Goal: Information Seeking & Learning: Compare options

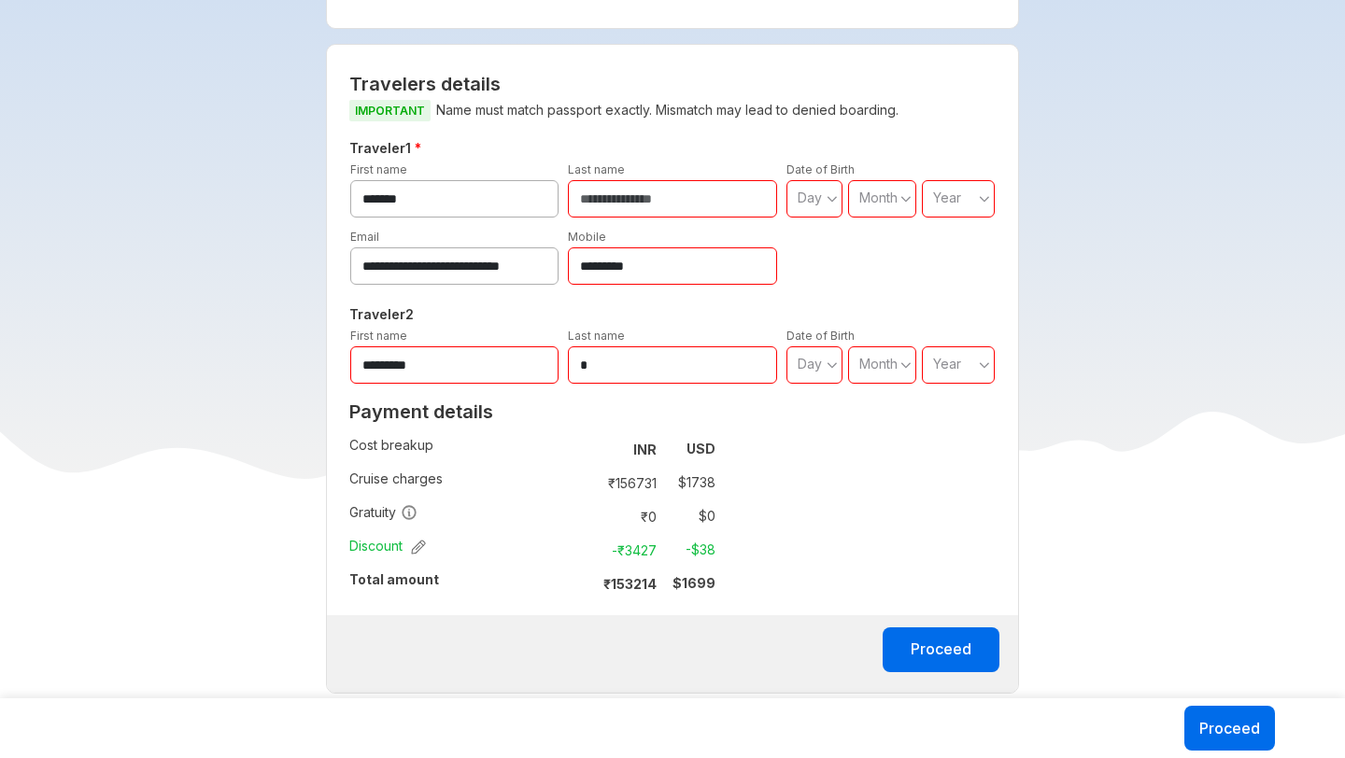
scroll to position [892, 0]
click at [699, 574] on strong "$ 1699" at bounding box center [693, 582] width 43 height 16
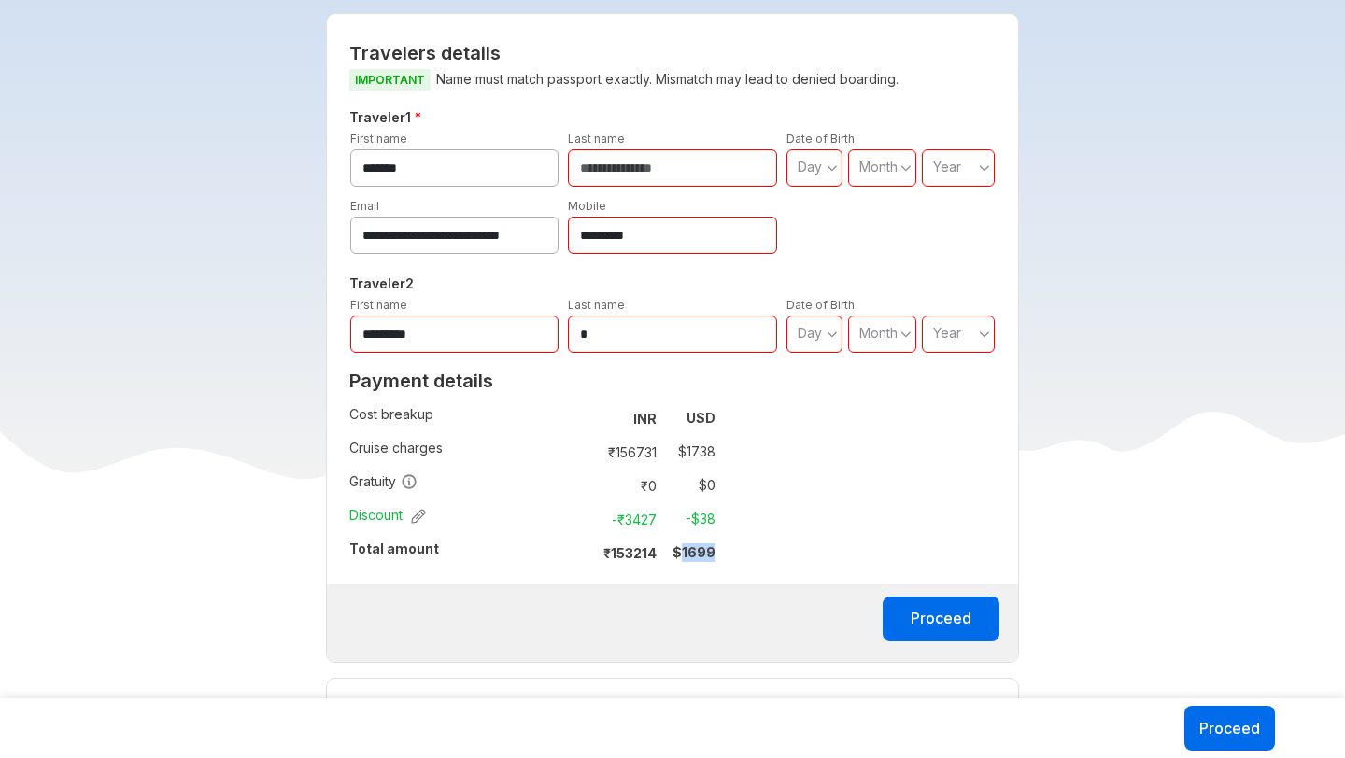
scroll to position [925, 0]
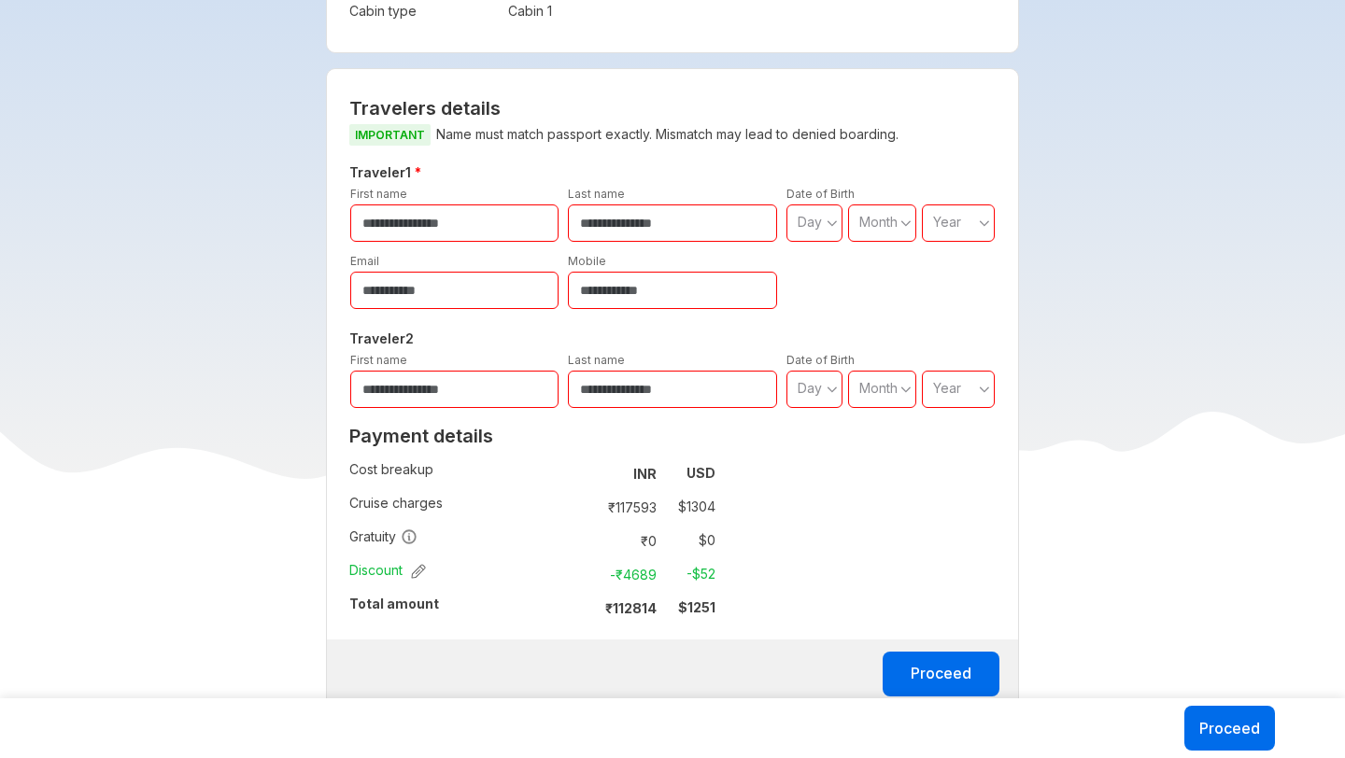
scroll to position [743, 0]
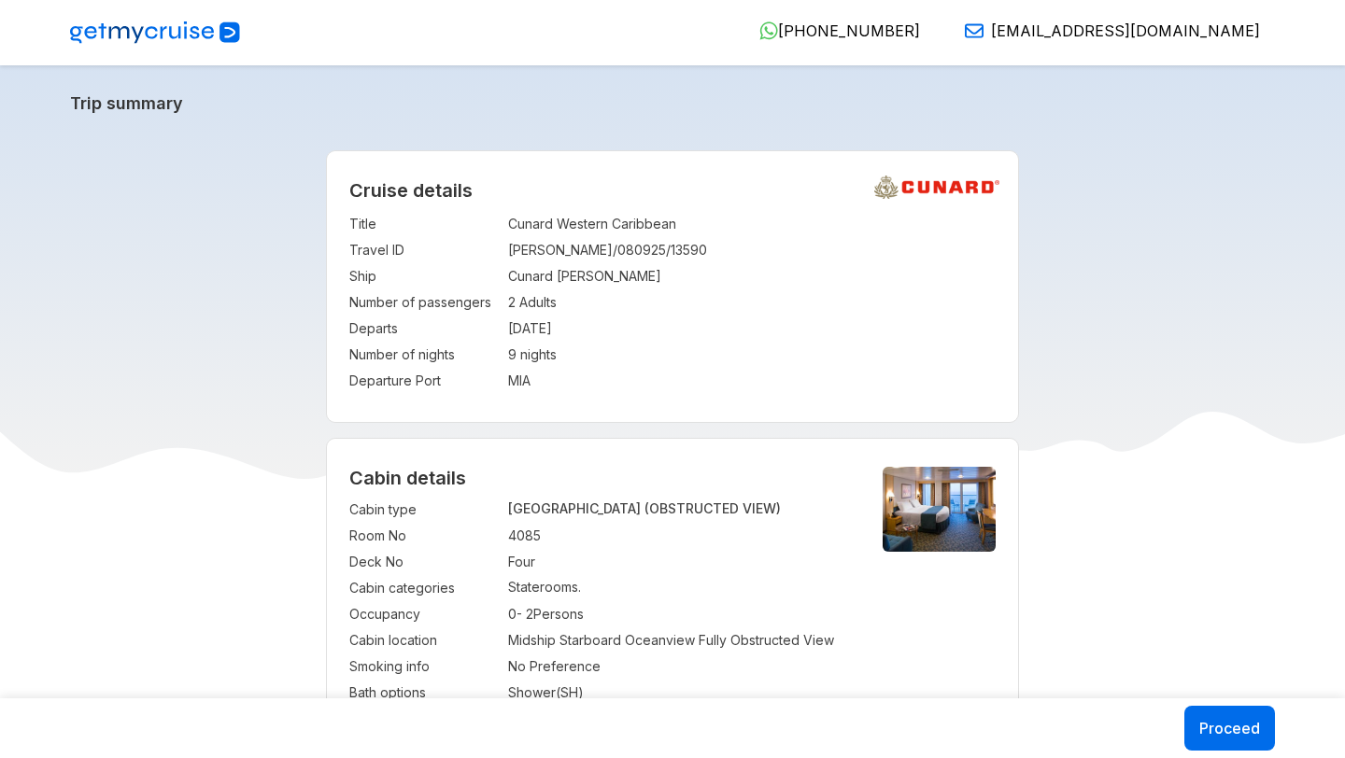
select select "*"
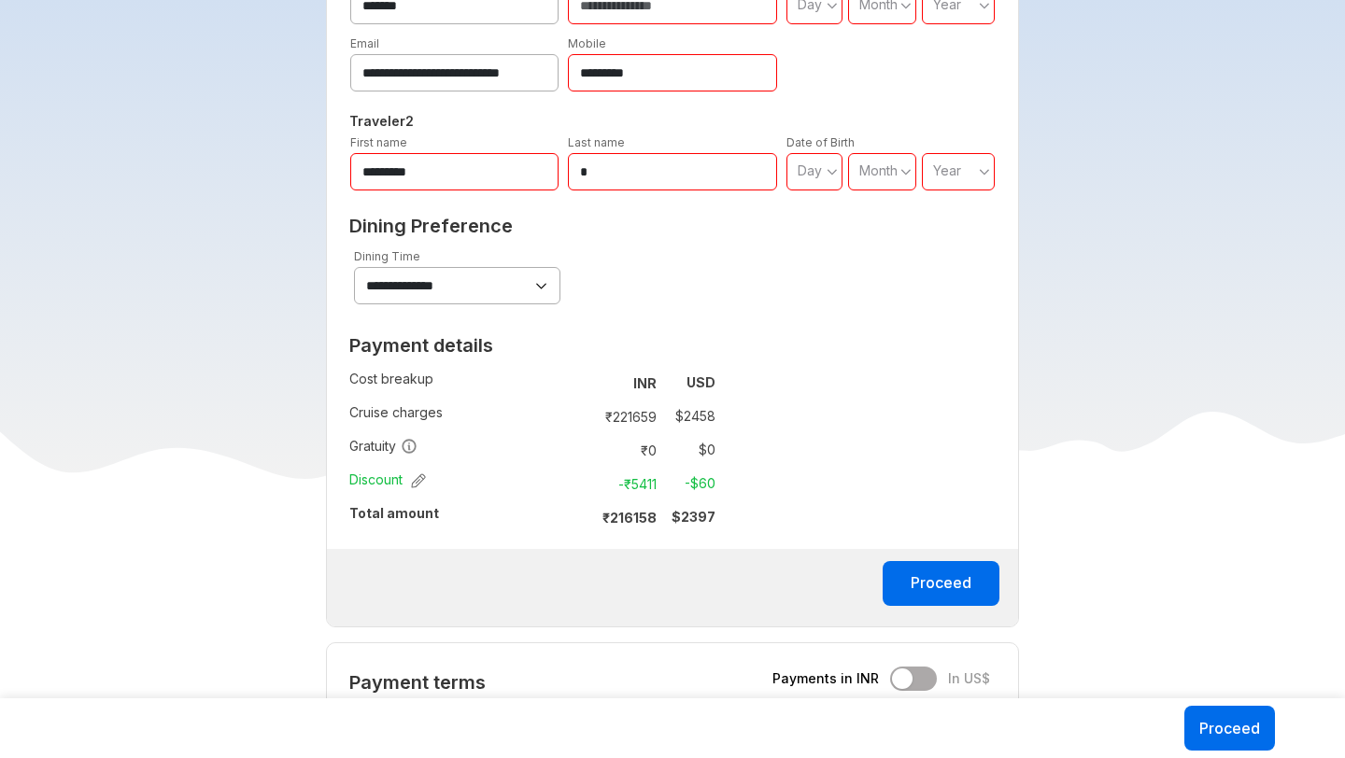
scroll to position [1019, 0]
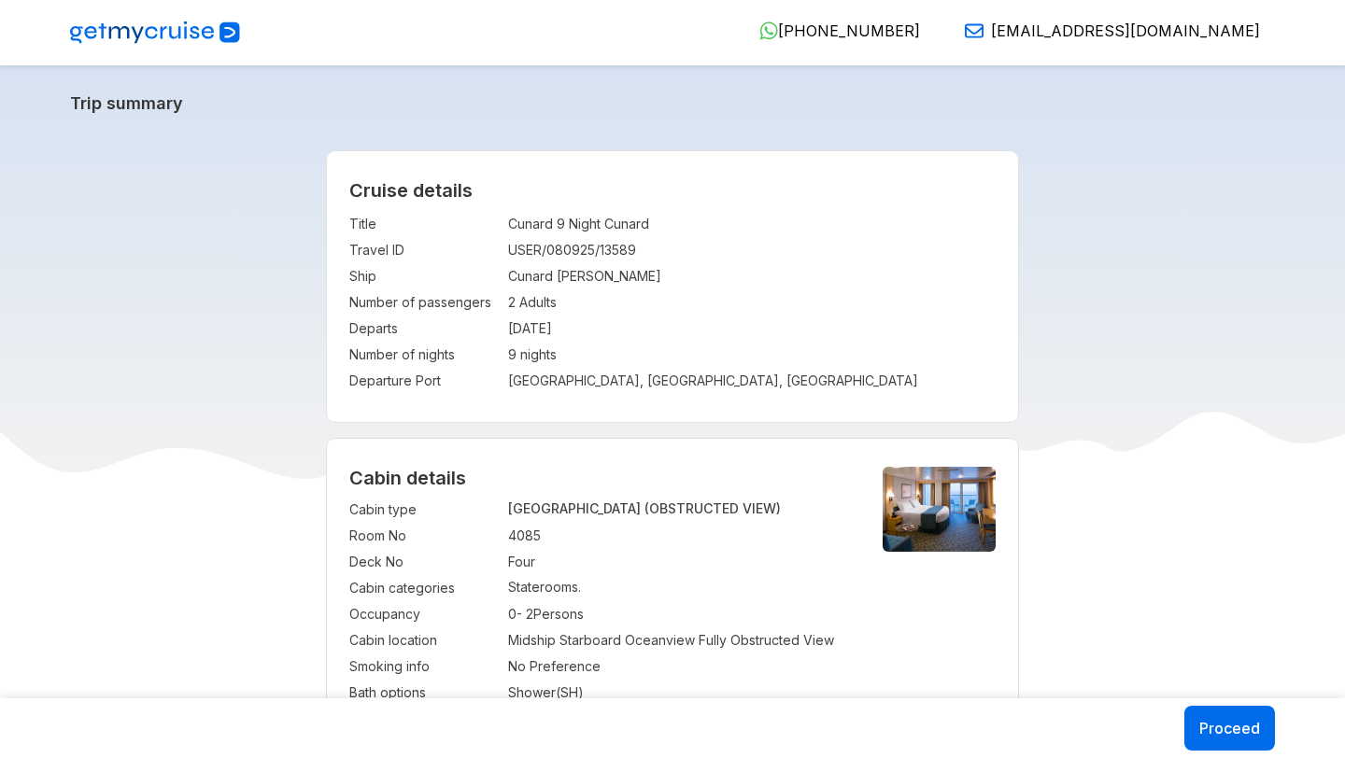
select select "*"
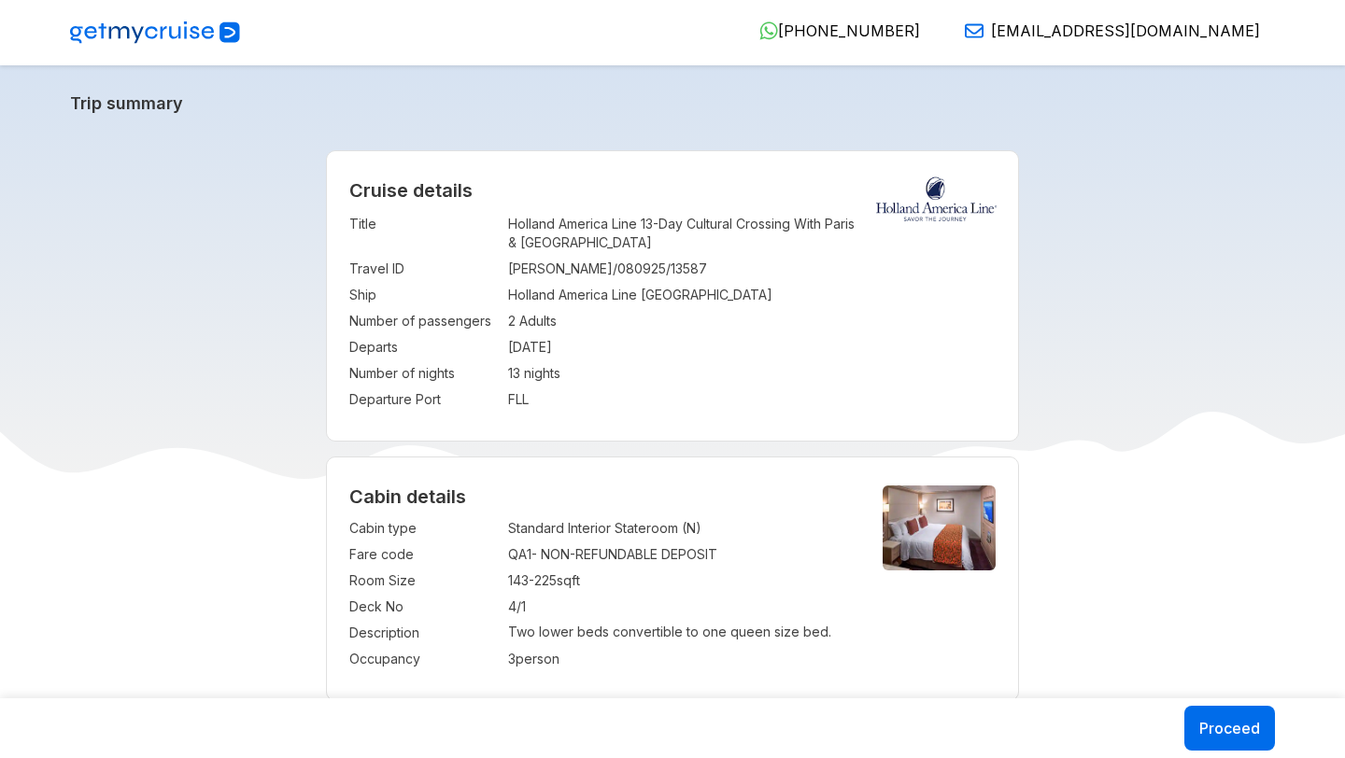
select select "*"
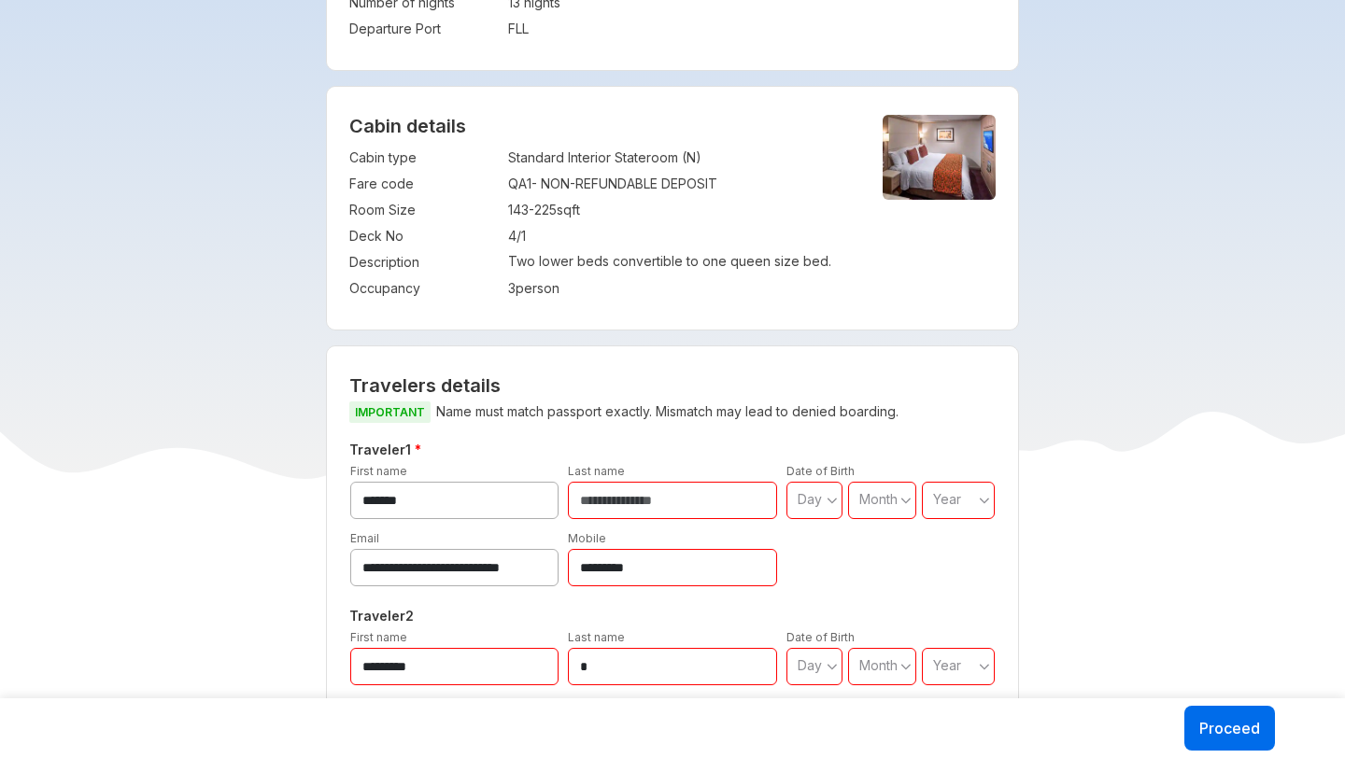
scroll to position [352, 0]
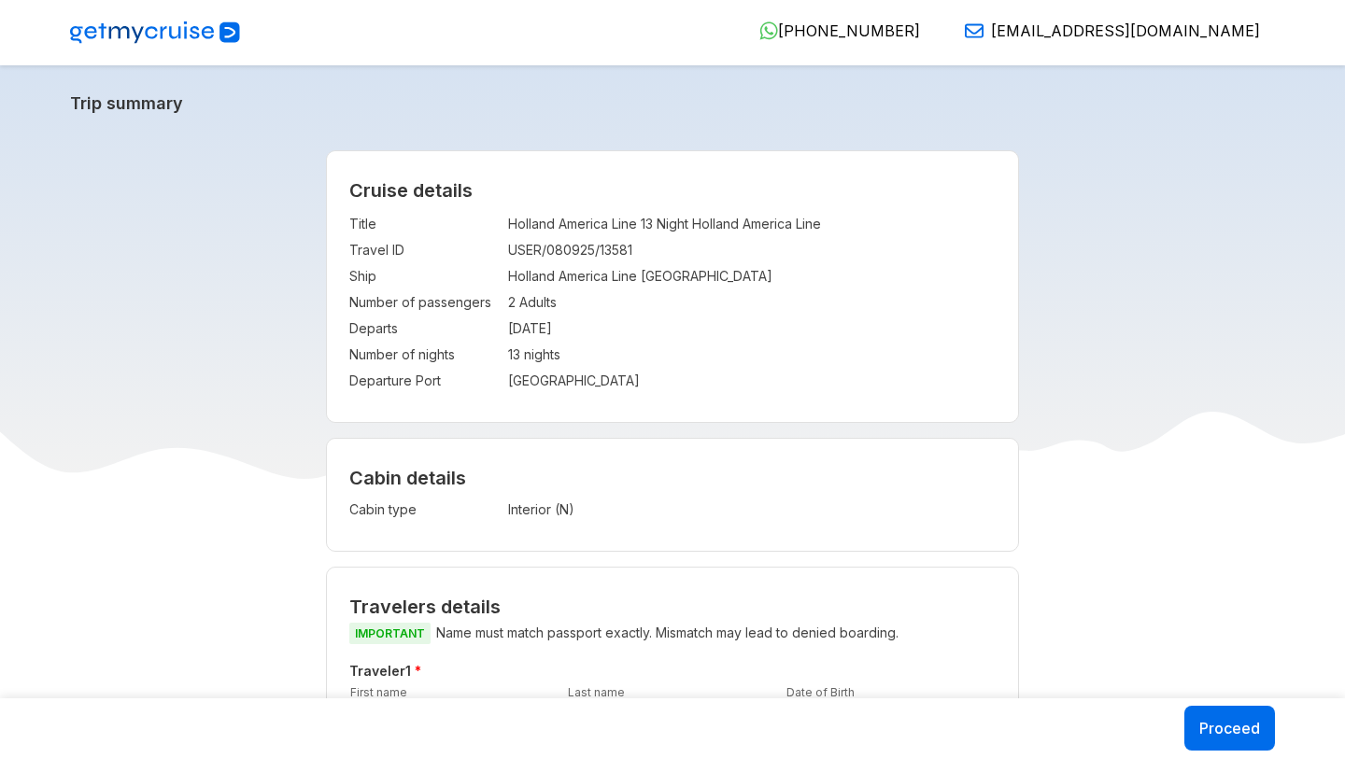
select select "*"
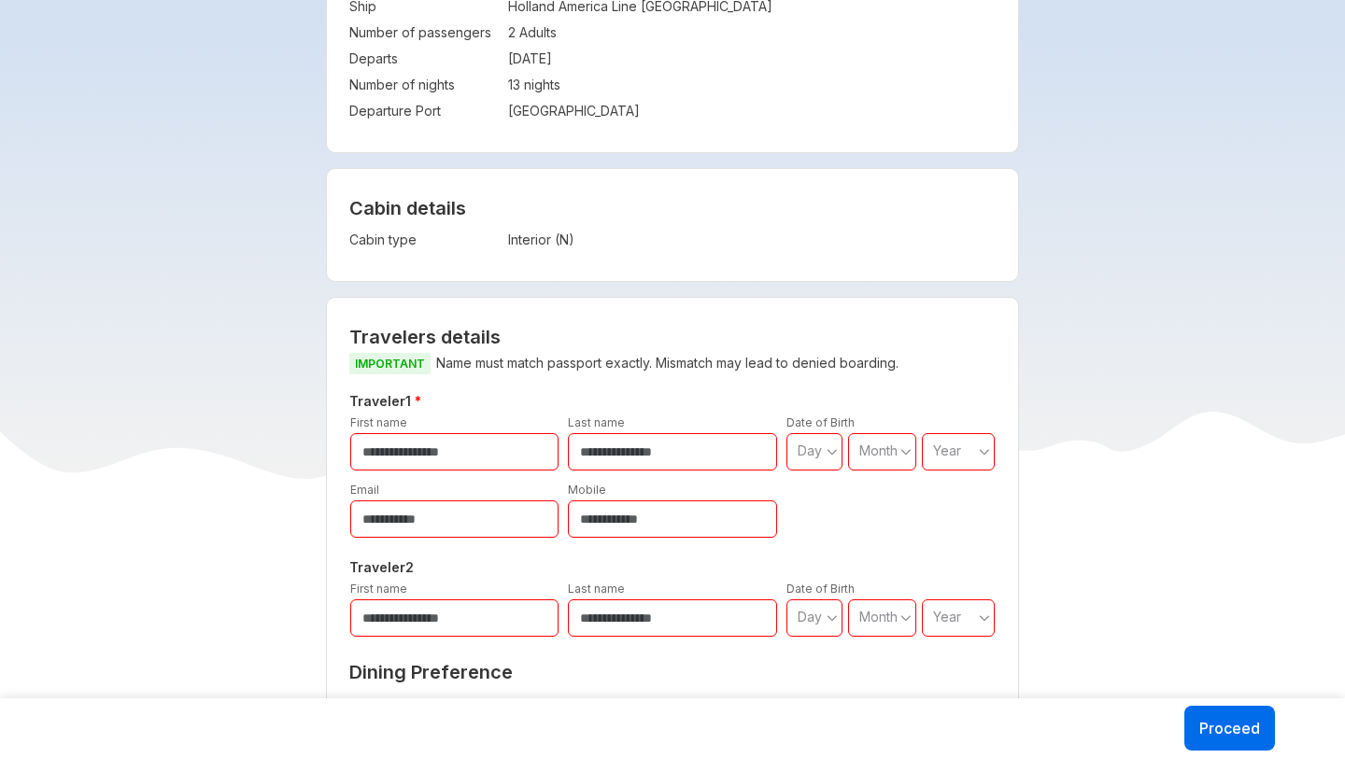
scroll to position [393, 0]
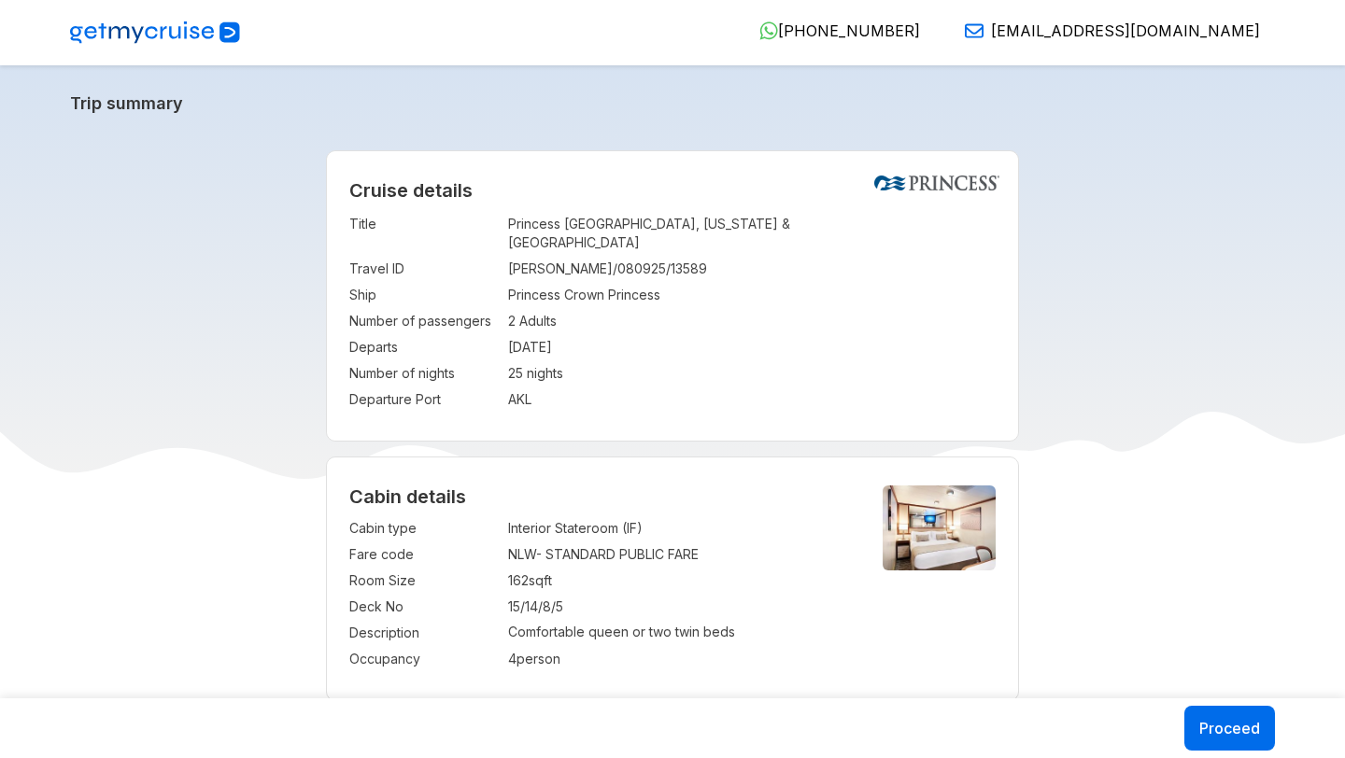
select select "**"
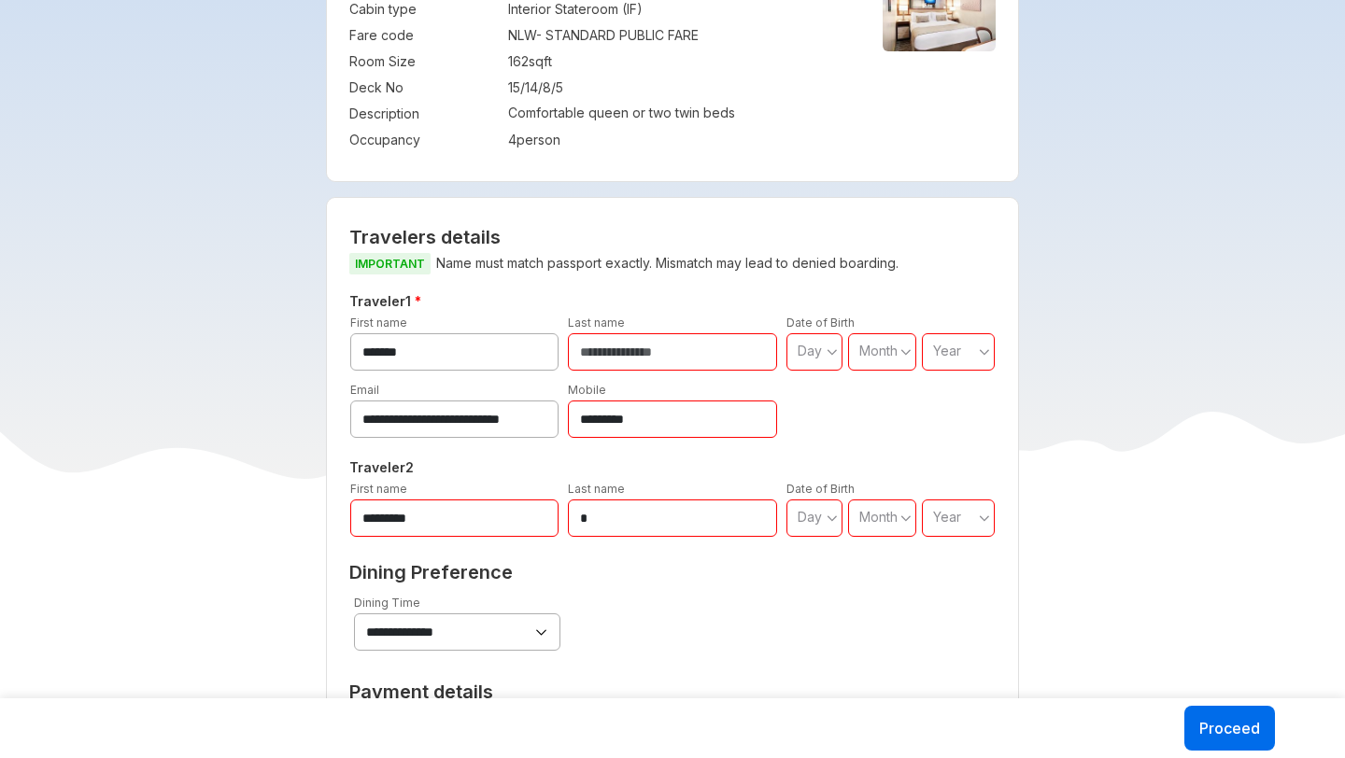
scroll to position [810, 0]
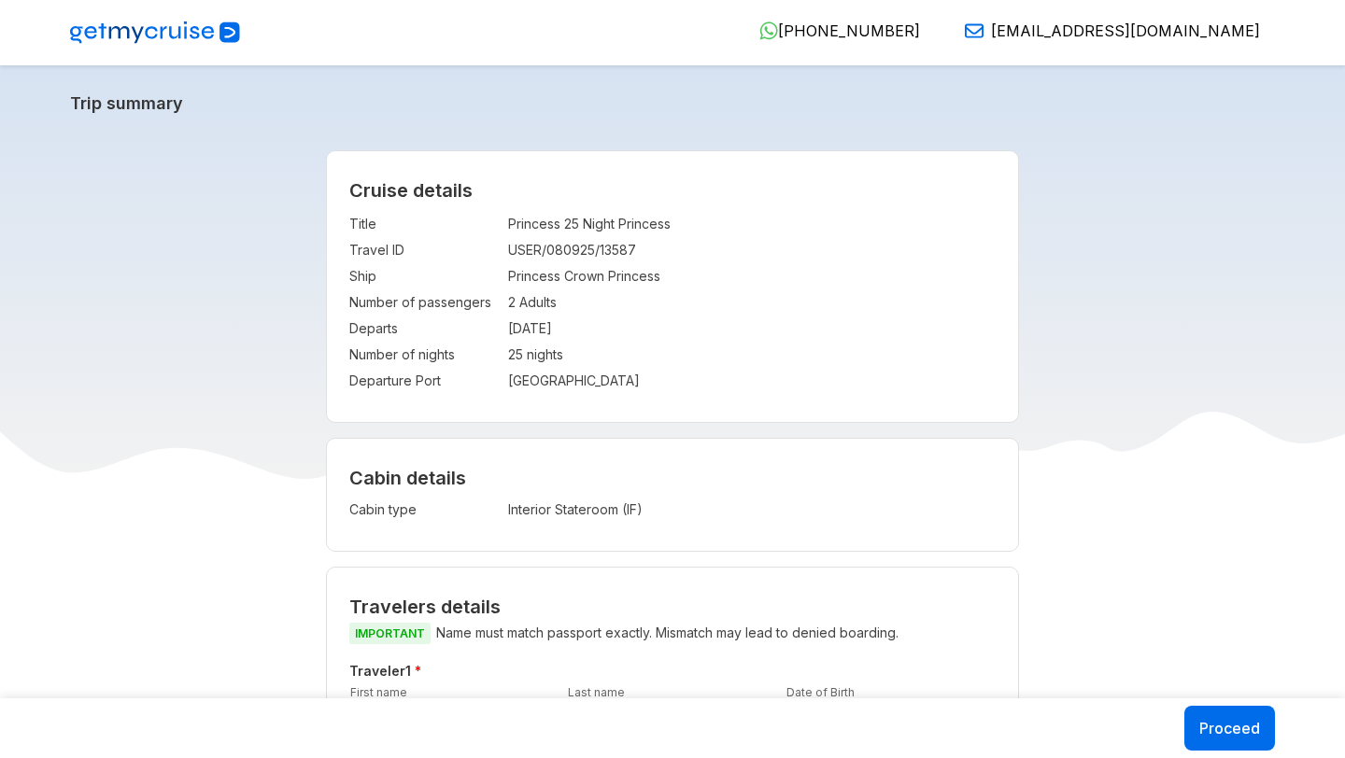
select select "**"
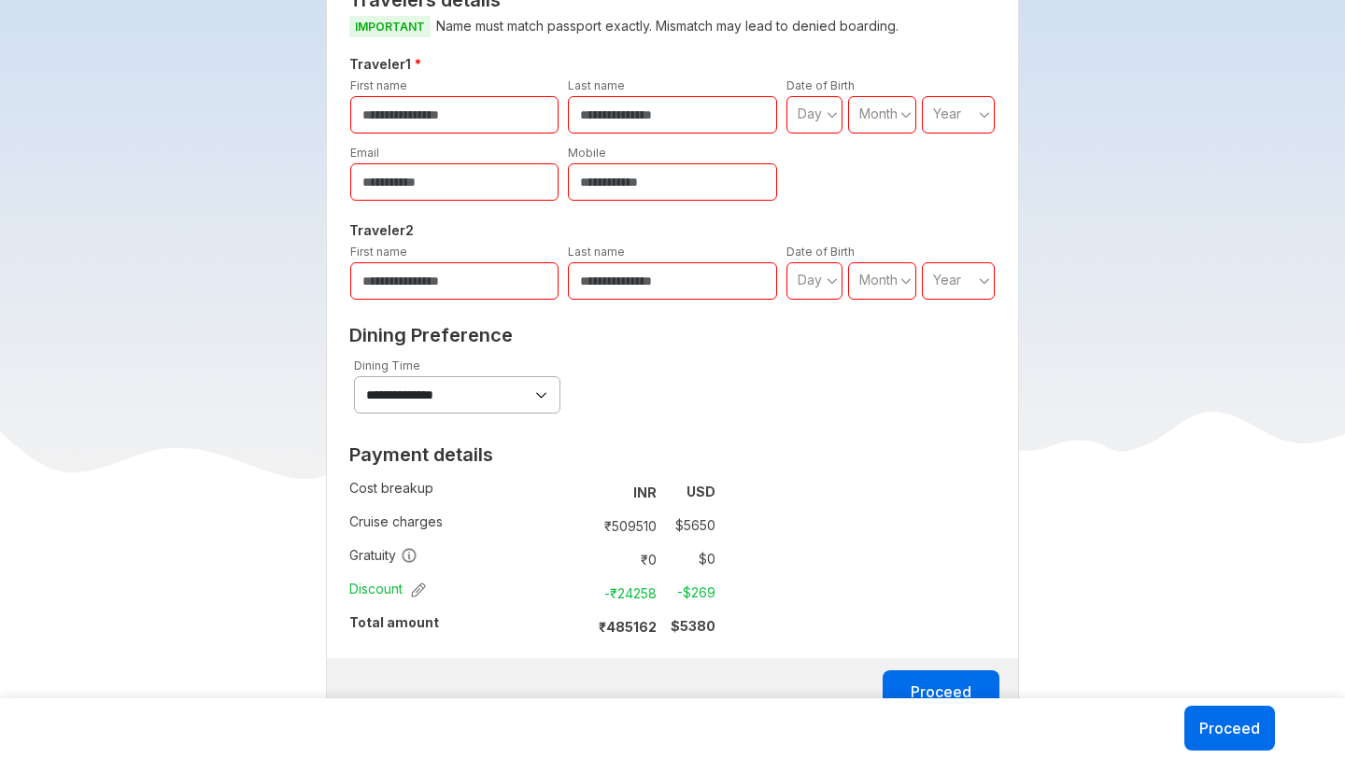
scroll to position [612, 0]
